Goal: Task Accomplishment & Management: Manage account settings

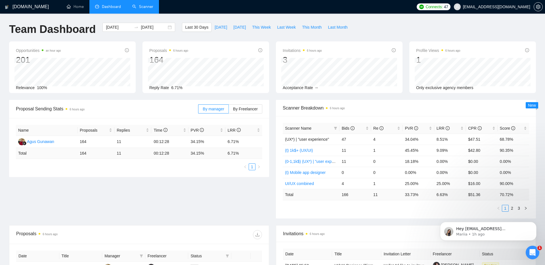
click at [151, 9] on link "Scanner" at bounding box center [142, 6] width 21 height 5
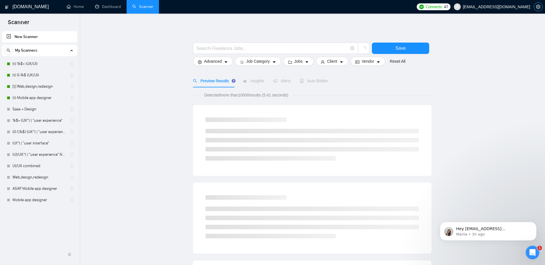
click at [539, 6] on icon "setting" at bounding box center [538, 7] width 4 height 5
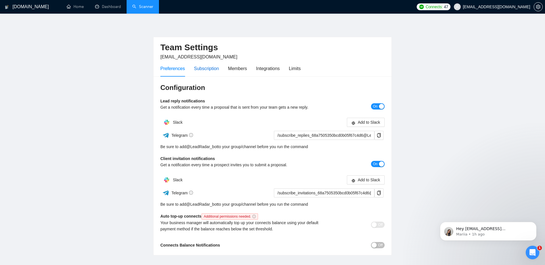
click at [210, 69] on div "Subscription" at bounding box center [206, 68] width 25 height 7
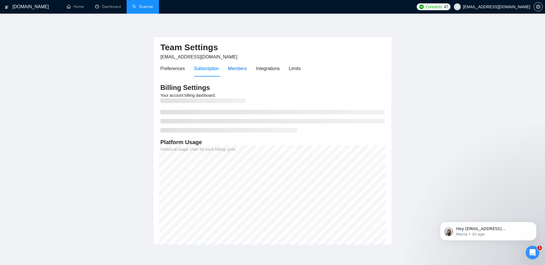
click at [235, 72] on div "Members" at bounding box center [237, 68] width 19 height 7
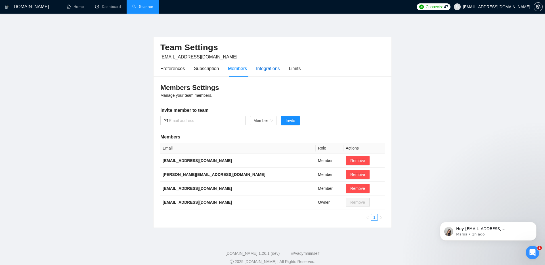
click at [266, 72] on div "Integrations" at bounding box center [268, 68] width 24 height 7
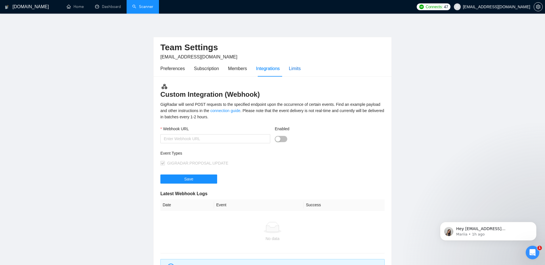
click at [301, 70] on div "Limits" at bounding box center [295, 68] width 12 height 7
